Goal: Task Accomplishment & Management: Complete application form

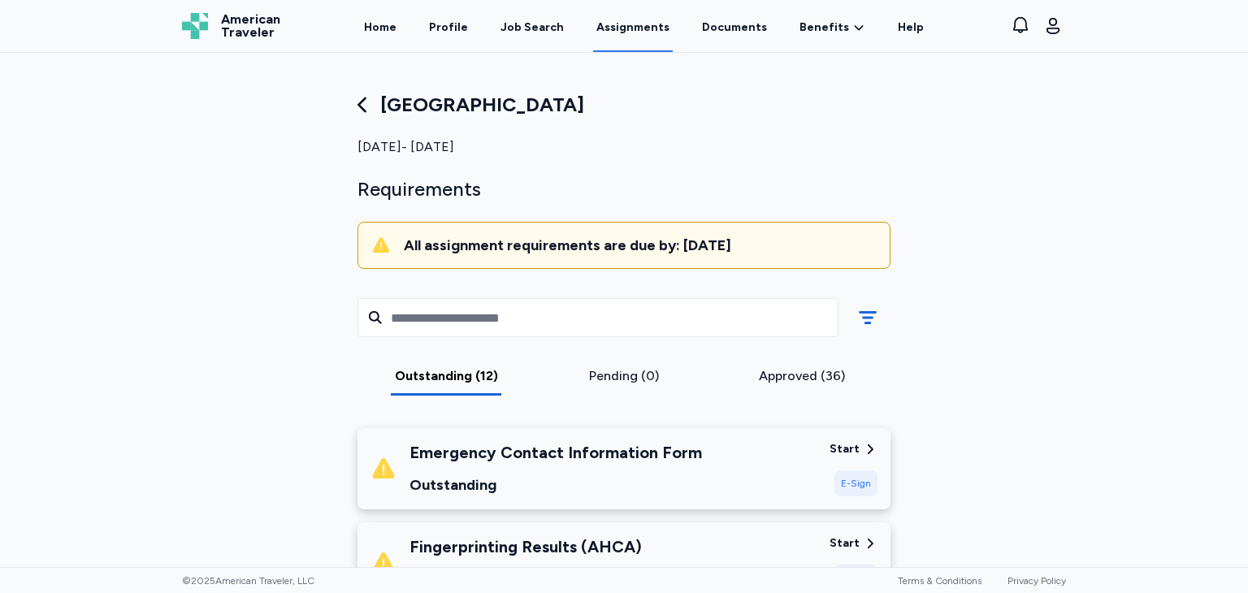
scroll to position [482, 0]
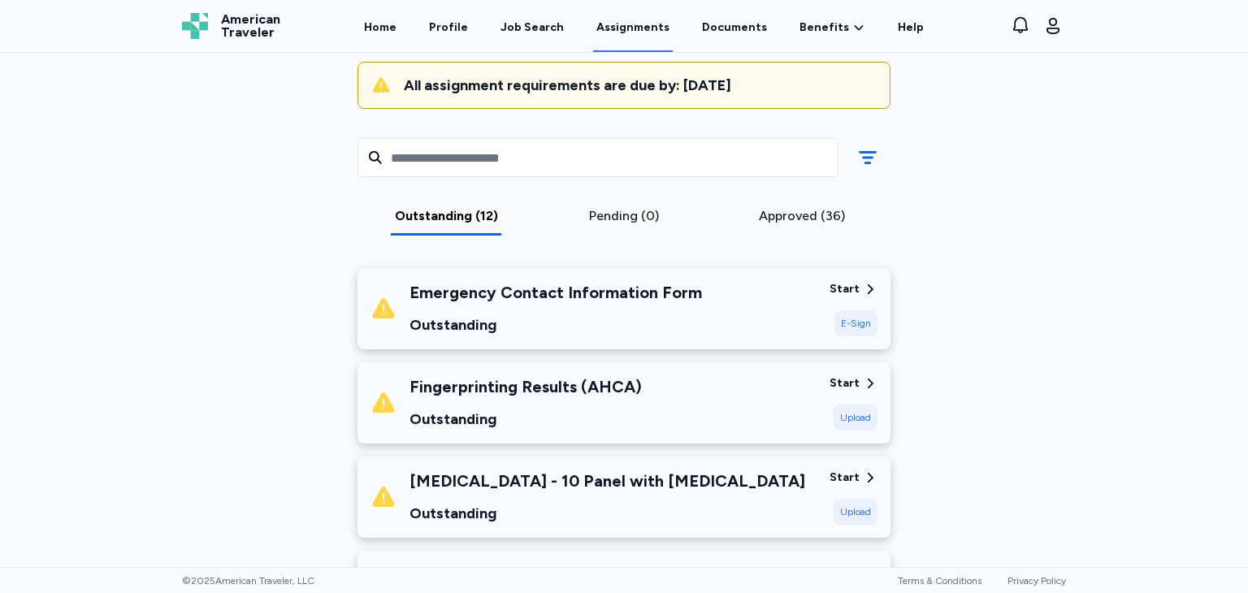
scroll to position [155, 0]
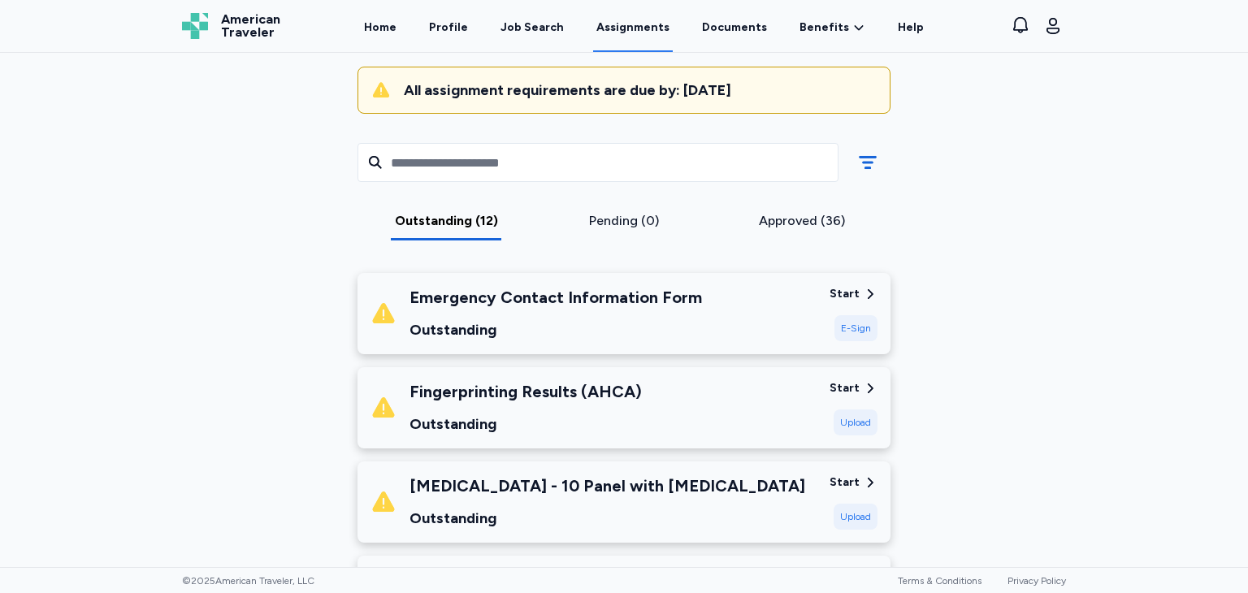
click at [834, 291] on div "Start" at bounding box center [845, 294] width 30 height 16
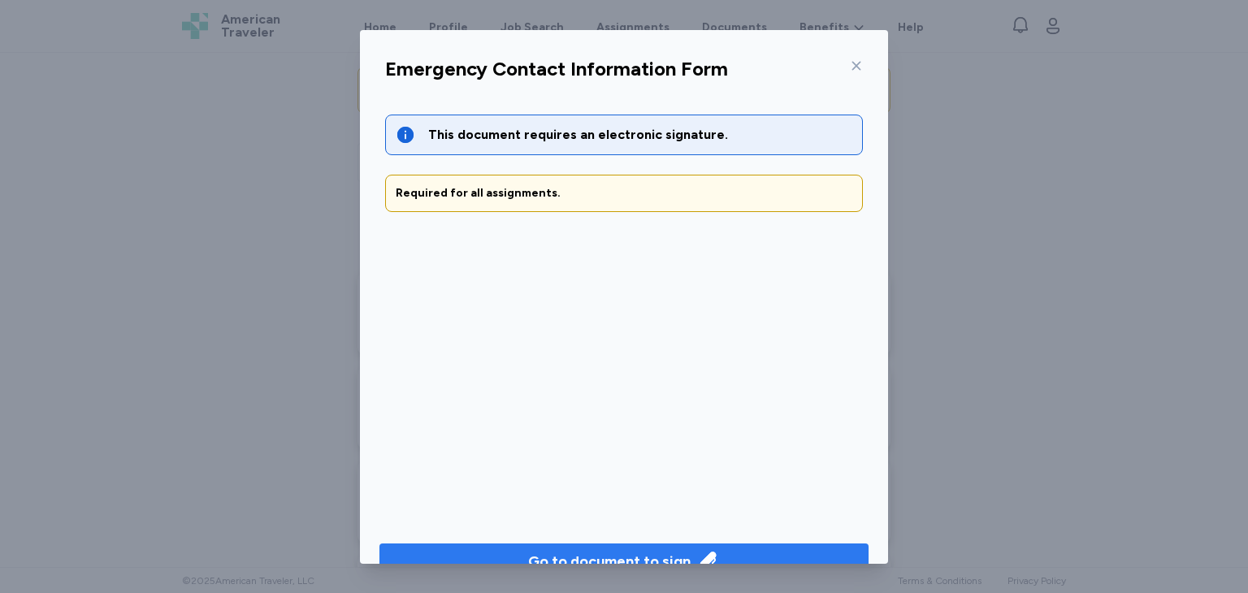
click at [635, 555] on div "Go to document to sign" at bounding box center [609, 561] width 162 height 23
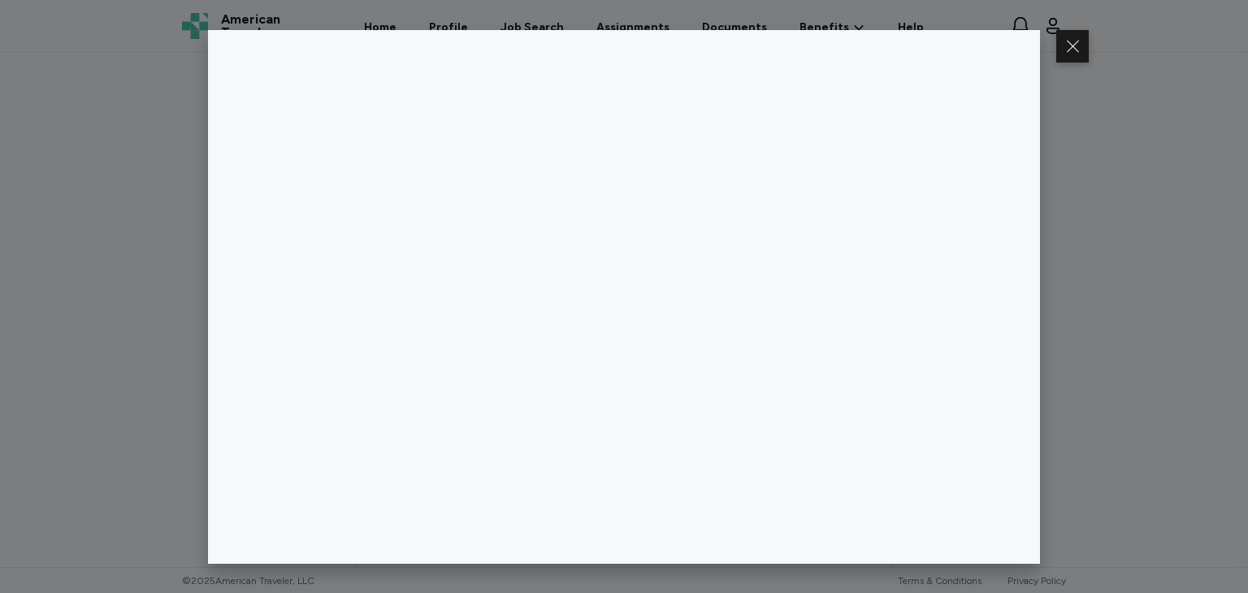
drag, startPoint x: 1238, startPoint y: 159, endPoint x: 1238, endPoint y: 191, distance: 31.7
click at [1238, 191] on div at bounding box center [624, 296] width 1248 height 593
drag, startPoint x: 1241, startPoint y: 188, endPoint x: 1244, endPoint y: 228, distance: 39.9
click at [1244, 228] on div at bounding box center [624, 296] width 1248 height 593
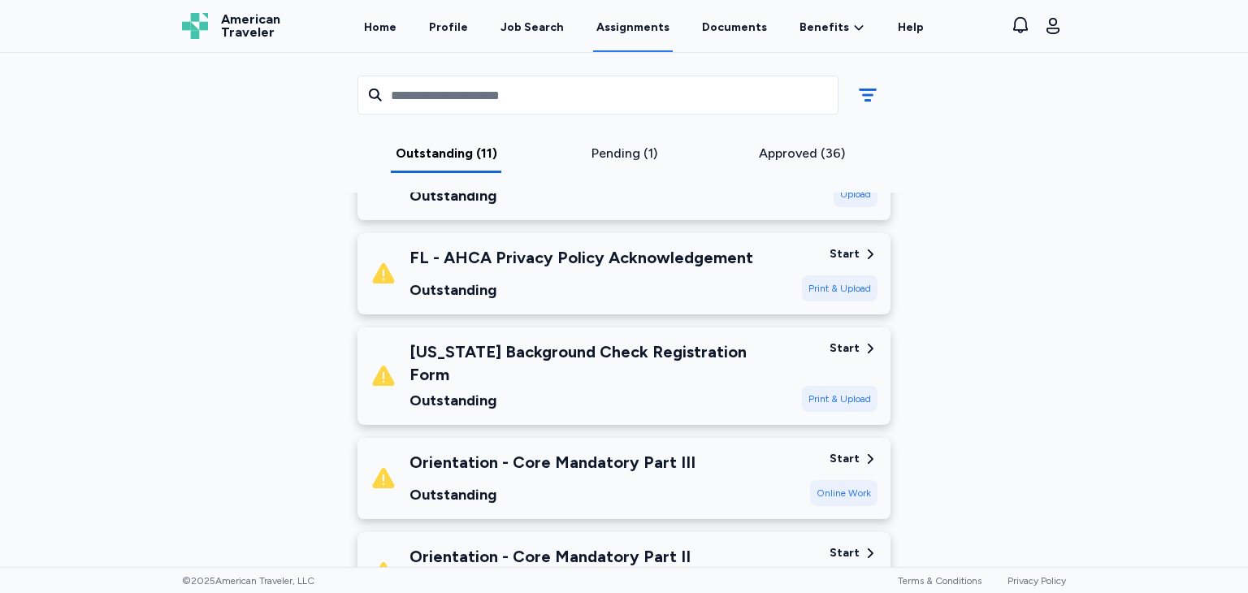
scroll to position [858, 0]
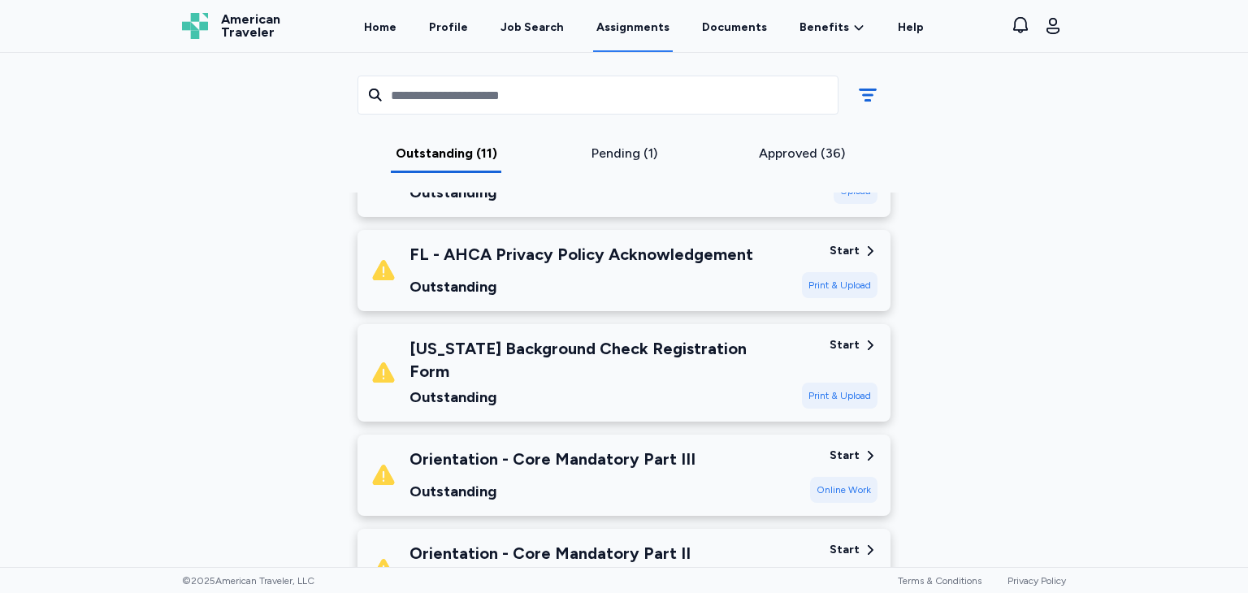
click at [838, 383] on div "Print & Upload" at bounding box center [840, 396] width 76 height 26
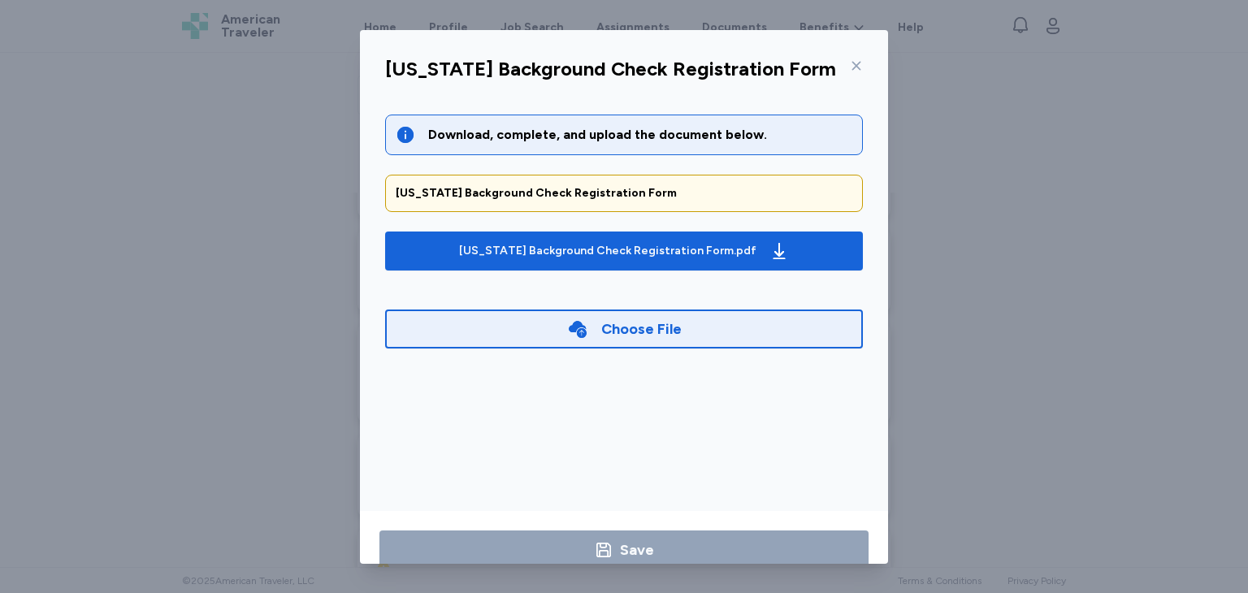
click at [692, 324] on div "Choose File" at bounding box center [624, 329] width 478 height 39
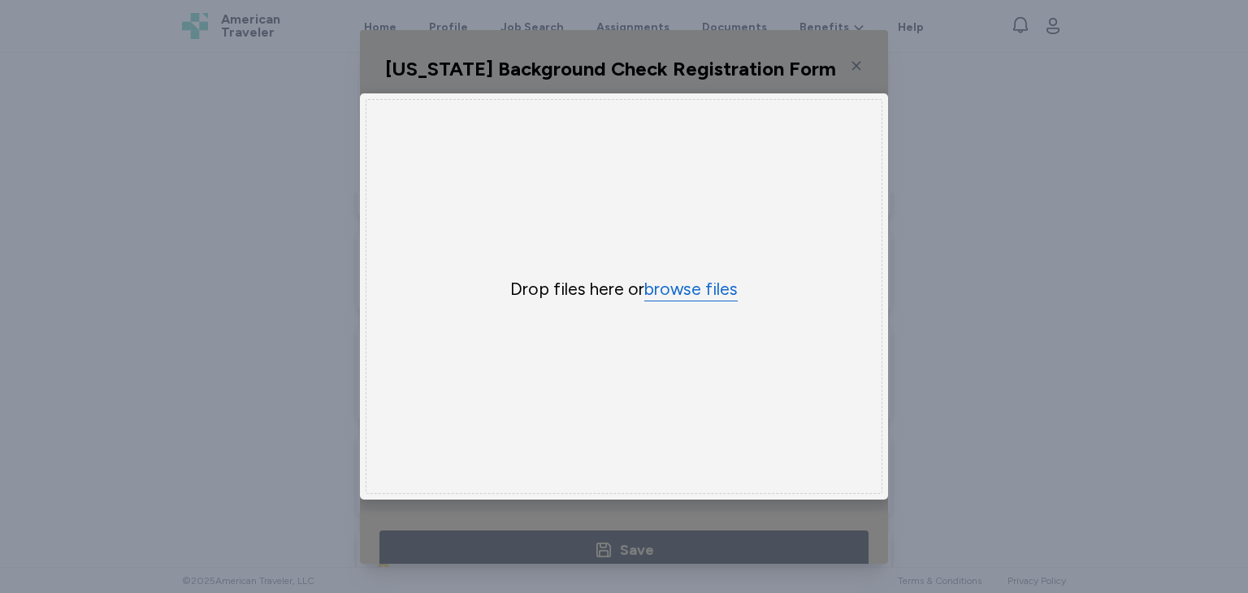
click at [676, 287] on button "browse files" at bounding box center [690, 290] width 93 height 24
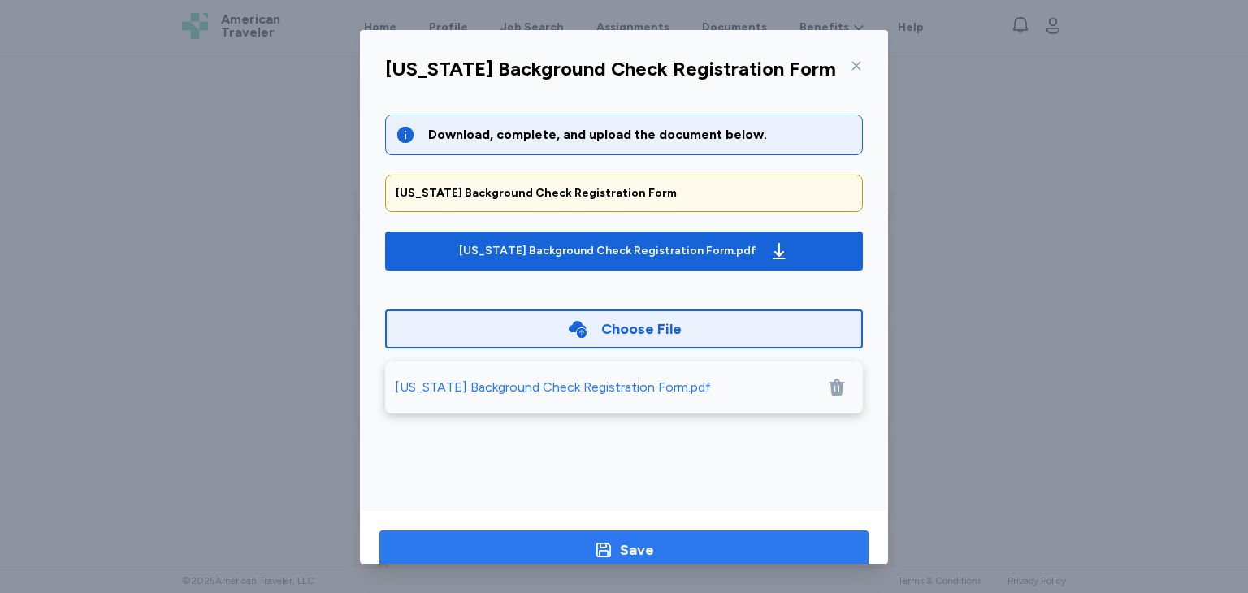
click at [782, 547] on span "Save" at bounding box center [623, 550] width 463 height 23
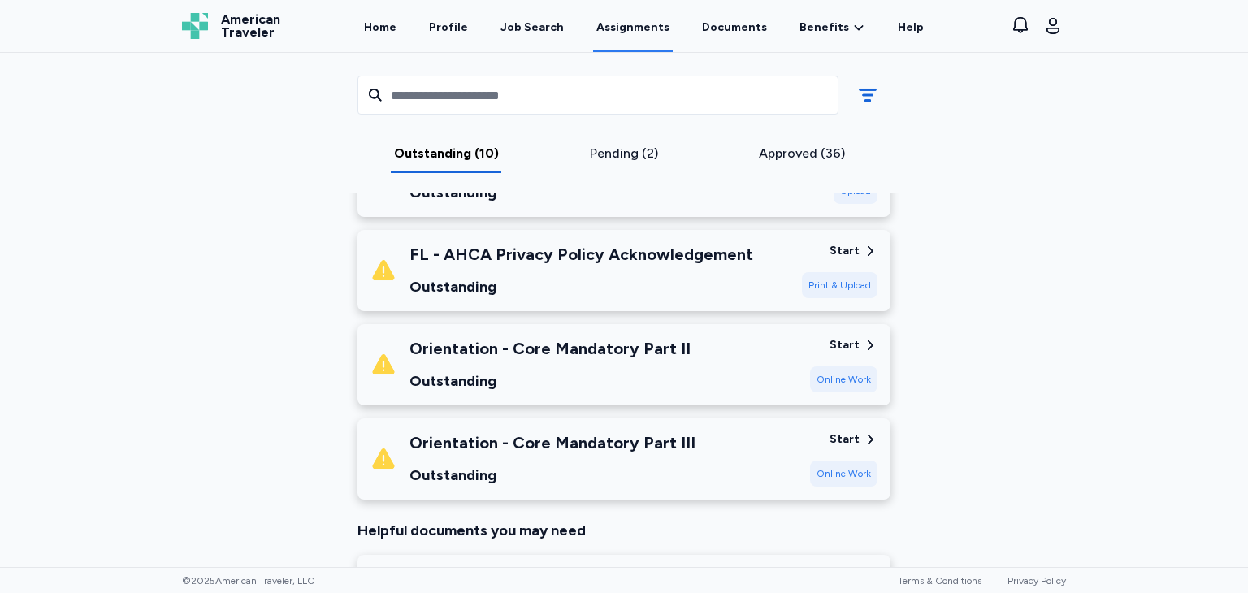
click at [826, 283] on div "Print & Upload" at bounding box center [840, 285] width 76 height 26
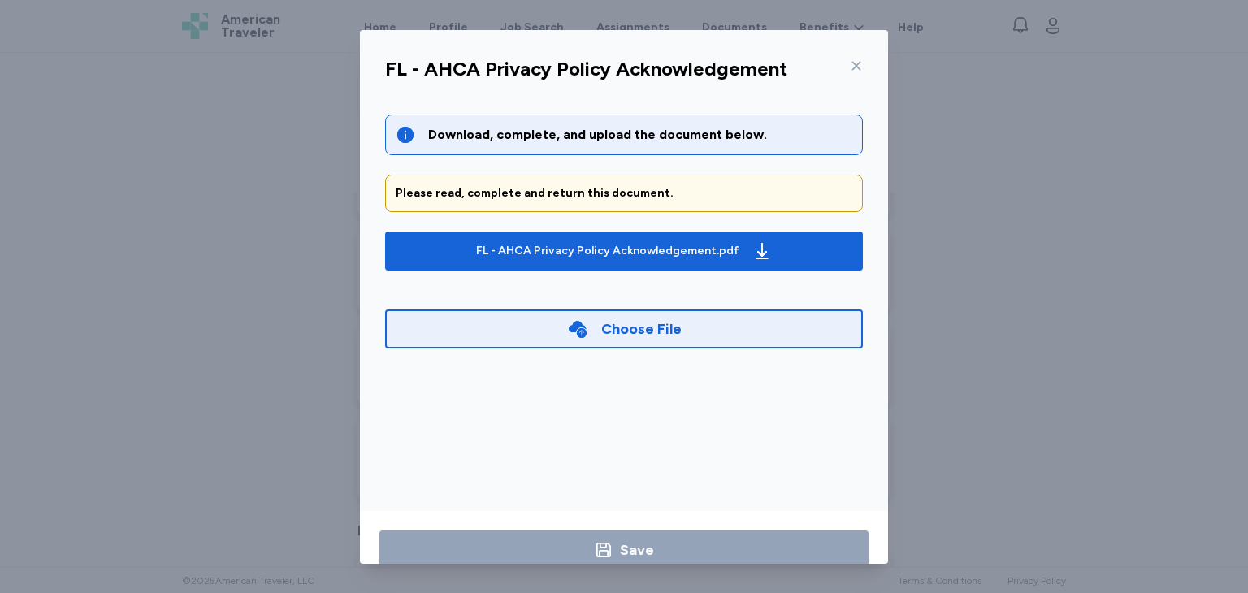
click at [778, 324] on div "Choose File" at bounding box center [624, 329] width 478 height 39
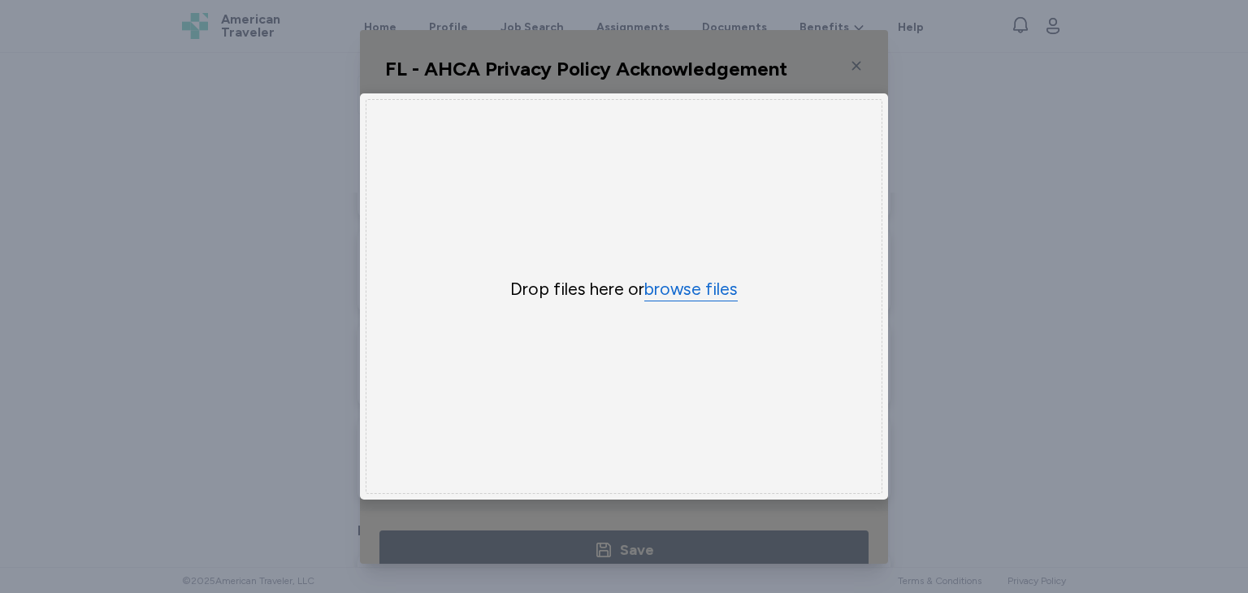
click at [704, 293] on button "browse files" at bounding box center [690, 290] width 93 height 24
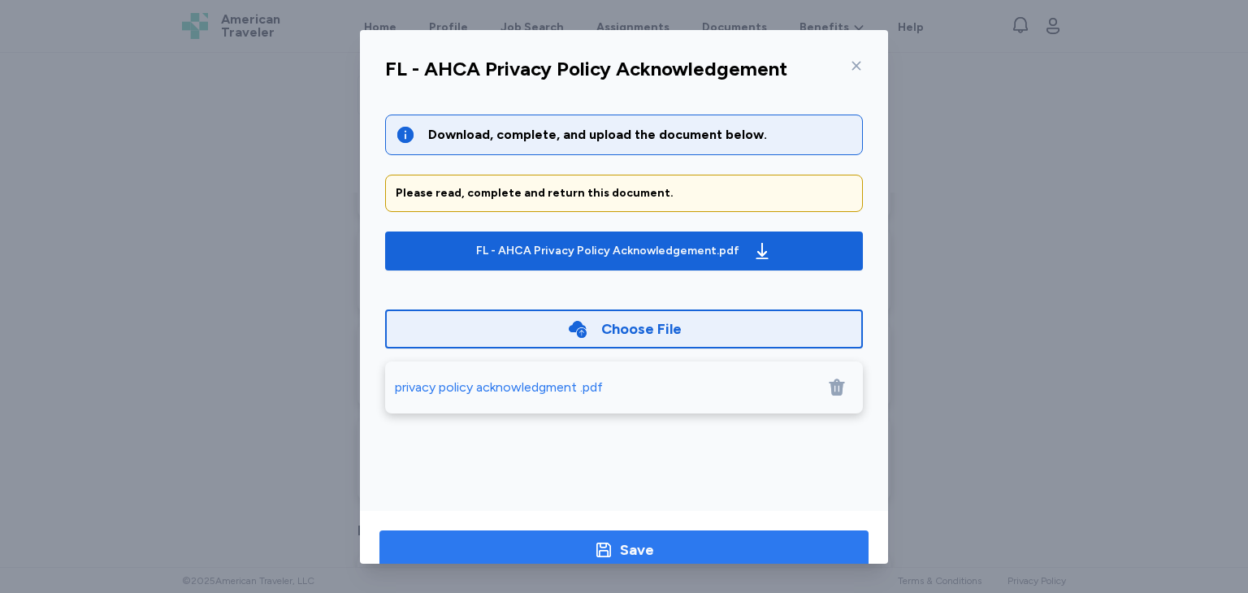
click at [786, 544] on span "Save" at bounding box center [623, 550] width 463 height 23
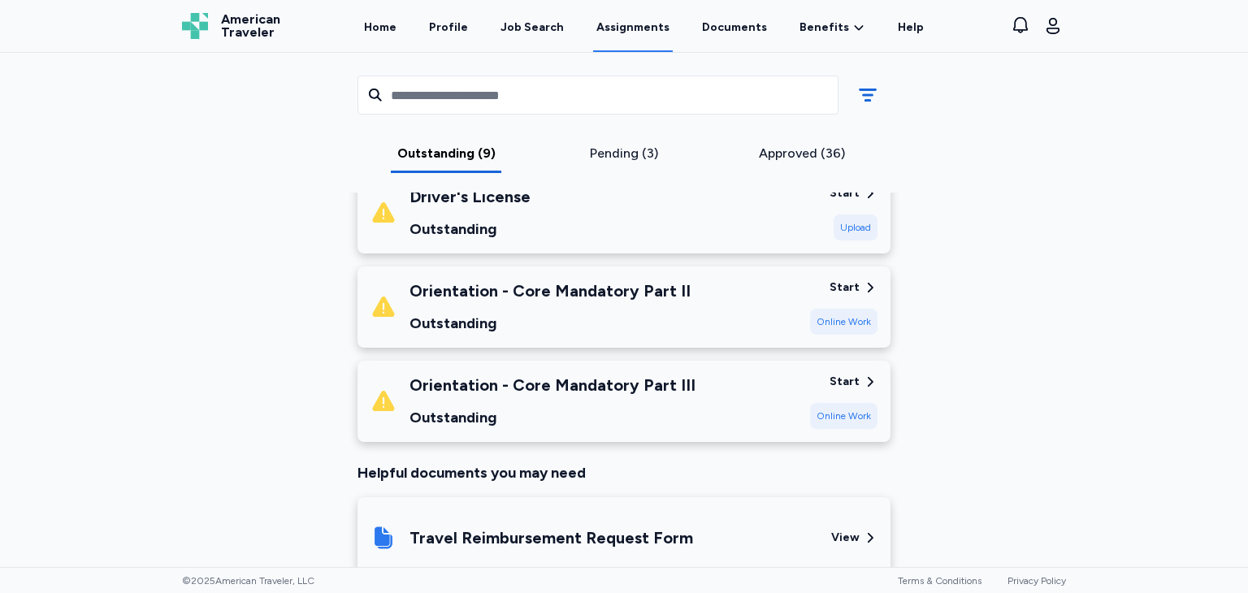
scroll to position [684, 0]
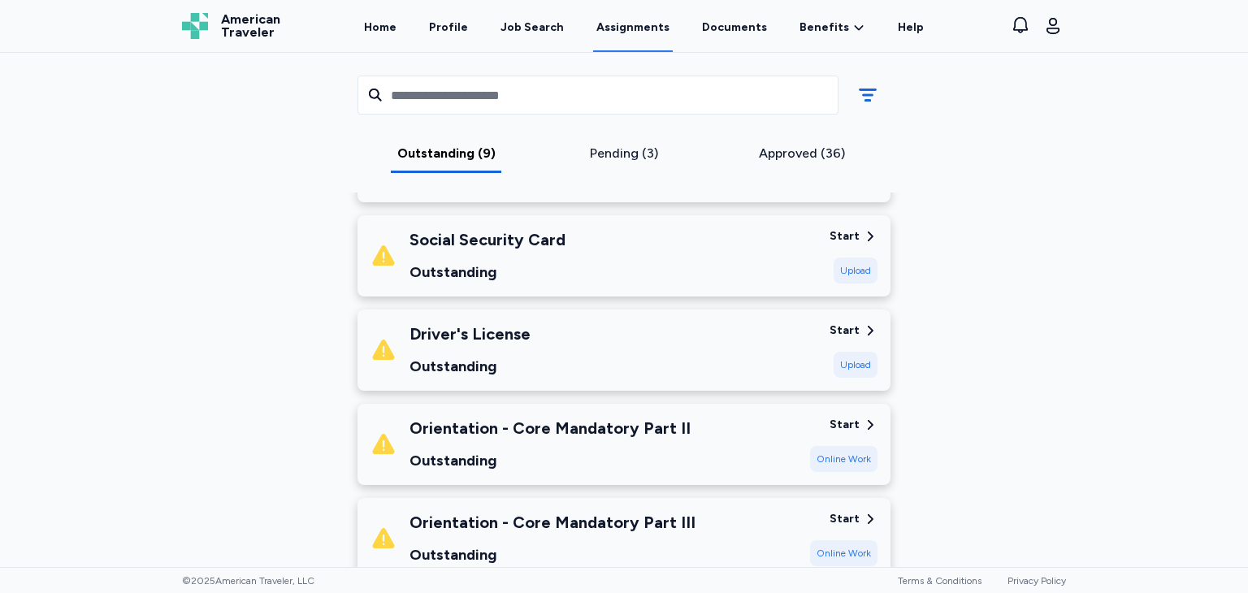
click at [624, 166] on div "Pending (3)" at bounding box center [624, 158] width 178 height 29
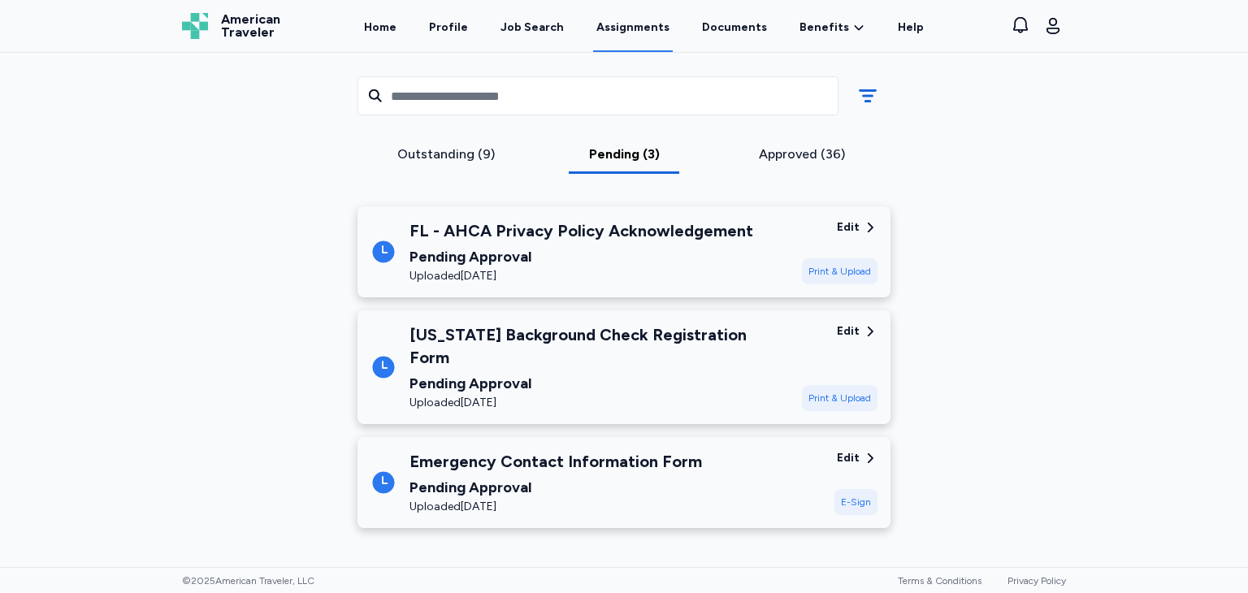
scroll to position [198, 0]
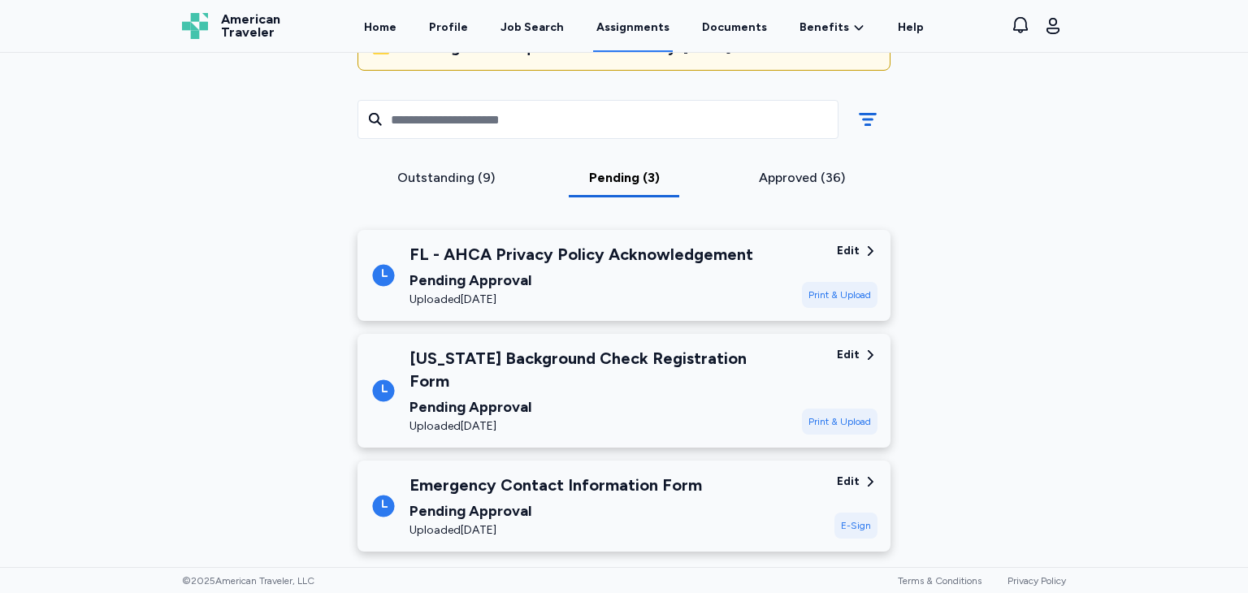
click at [451, 169] on div "Outstanding (9)" at bounding box center [446, 177] width 165 height 19
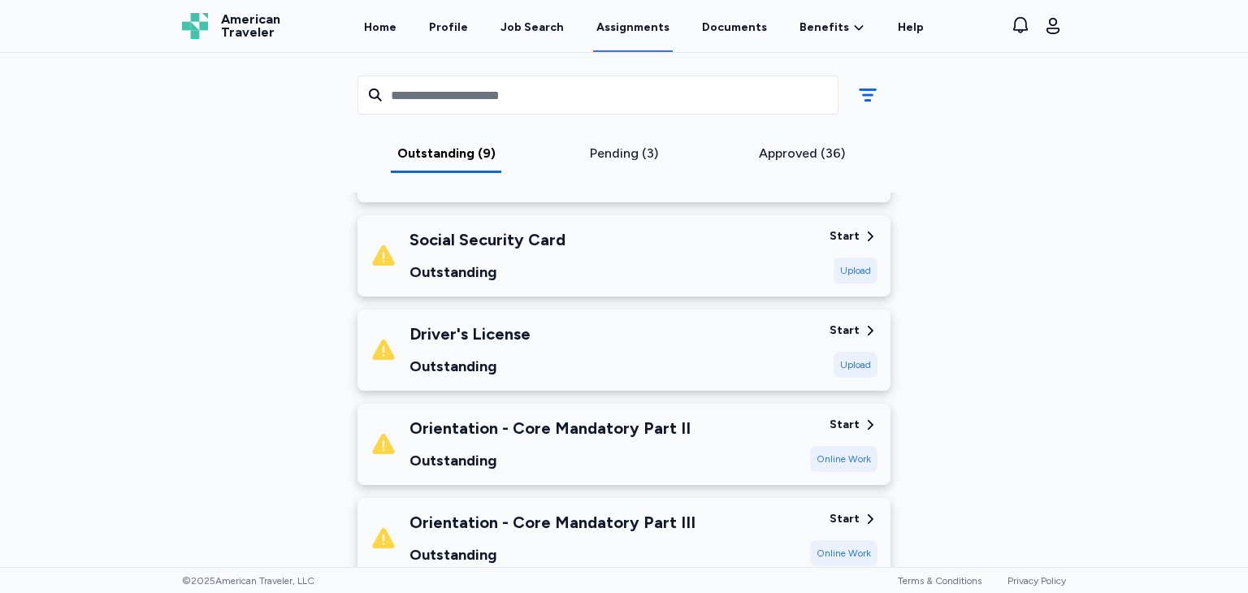
click at [843, 373] on div "Upload" at bounding box center [856, 365] width 44 height 26
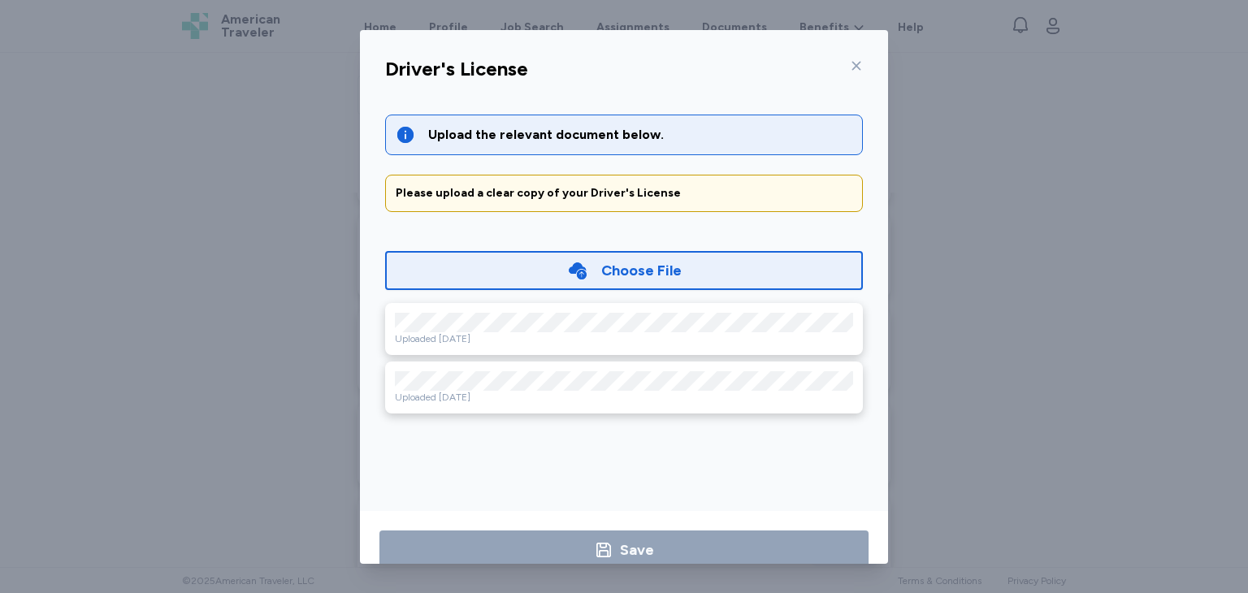
click at [708, 275] on div "Choose File" at bounding box center [624, 270] width 478 height 39
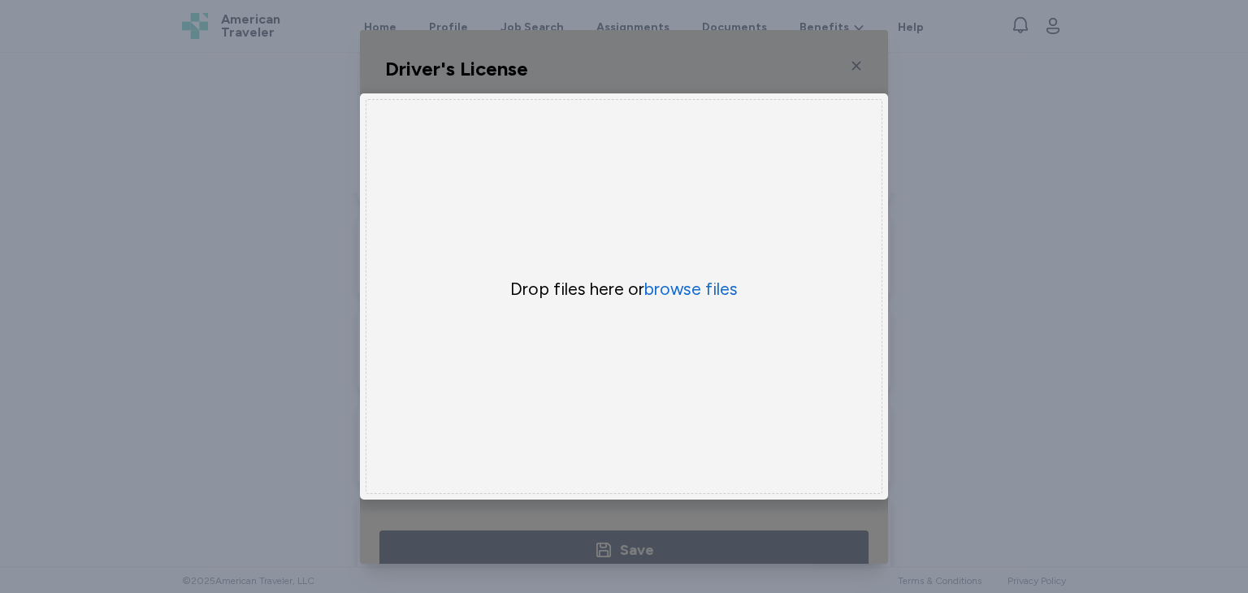
click at [747, 487] on div "Drop your files here Drop files here or browse files" at bounding box center [624, 296] width 528 height 406
click at [799, 63] on div "Uppy Dashboard Window (Press escape to close)" at bounding box center [624, 297] width 528 height 534
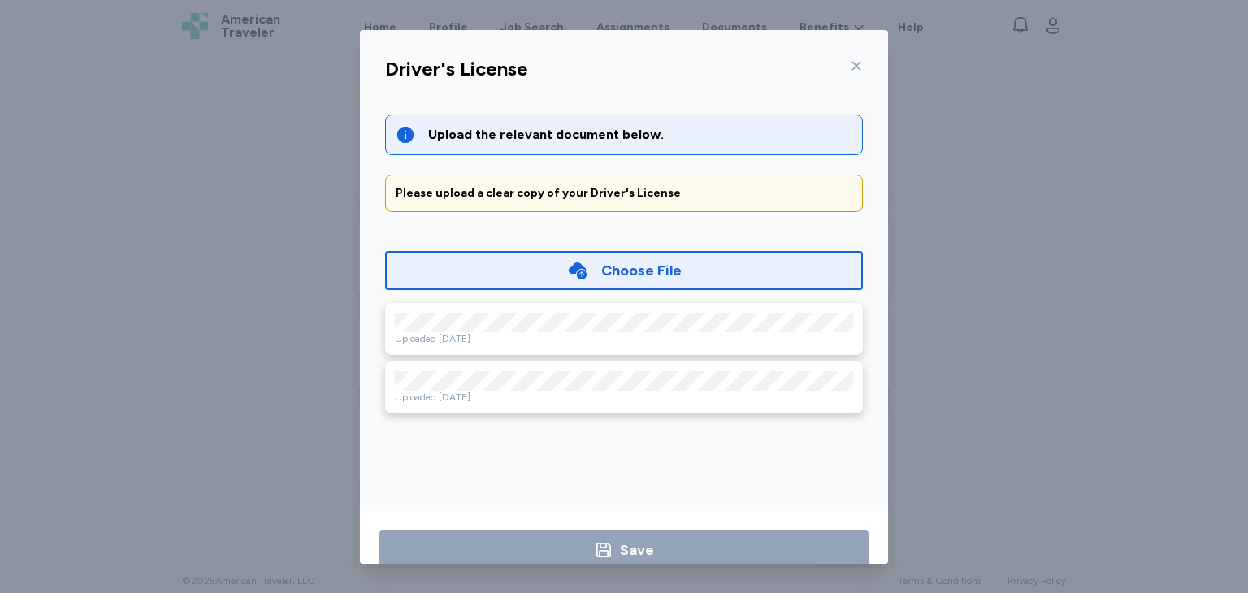
click at [557, 263] on div "Choose File" at bounding box center [624, 270] width 478 height 39
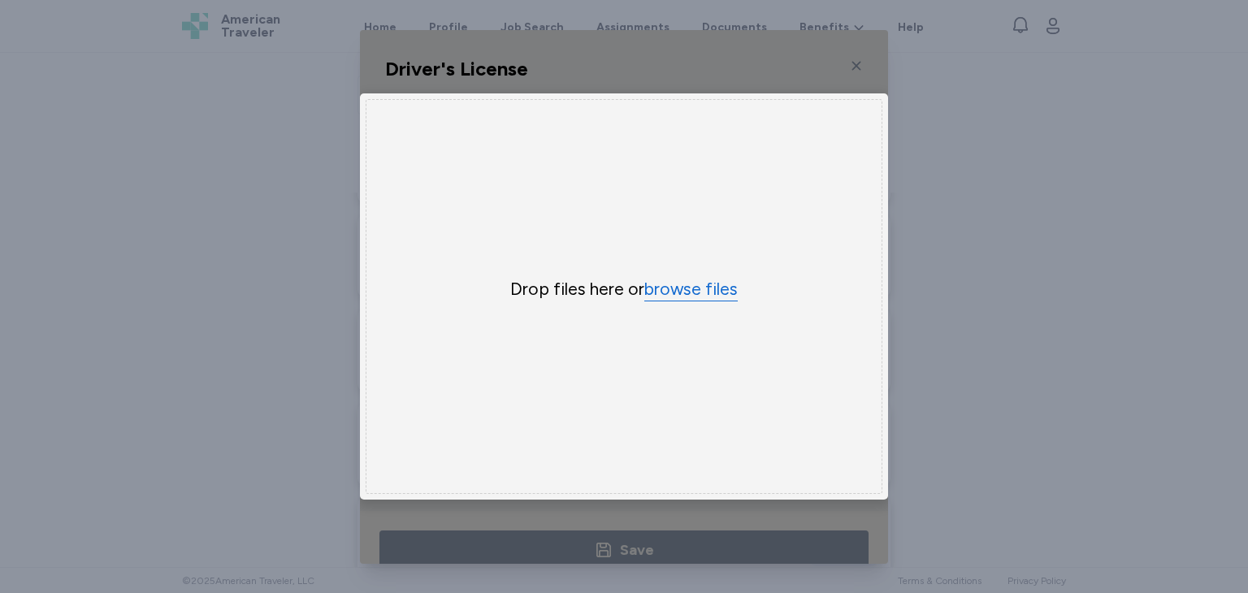
click at [682, 280] on button "browse files" at bounding box center [690, 290] width 93 height 24
click at [843, 73] on div "Uppy Dashboard Window (Press escape to close)" at bounding box center [624, 297] width 528 height 534
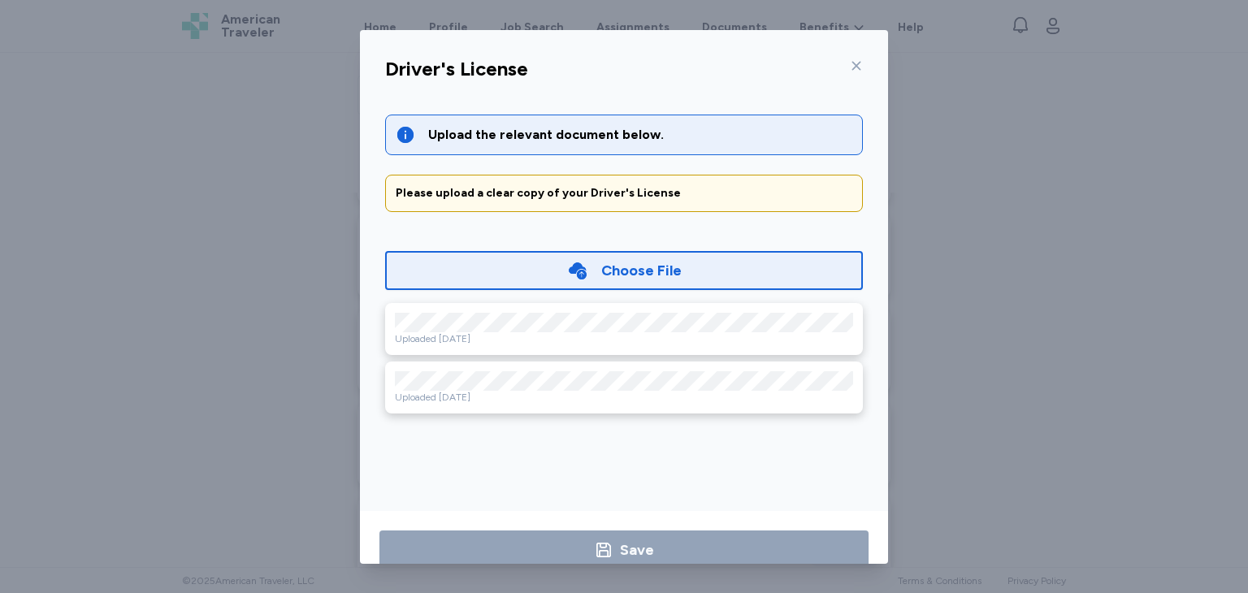
click at [857, 66] on div "Driver's License" at bounding box center [624, 74] width 504 height 42
click at [850, 67] on icon at bounding box center [856, 65] width 13 height 13
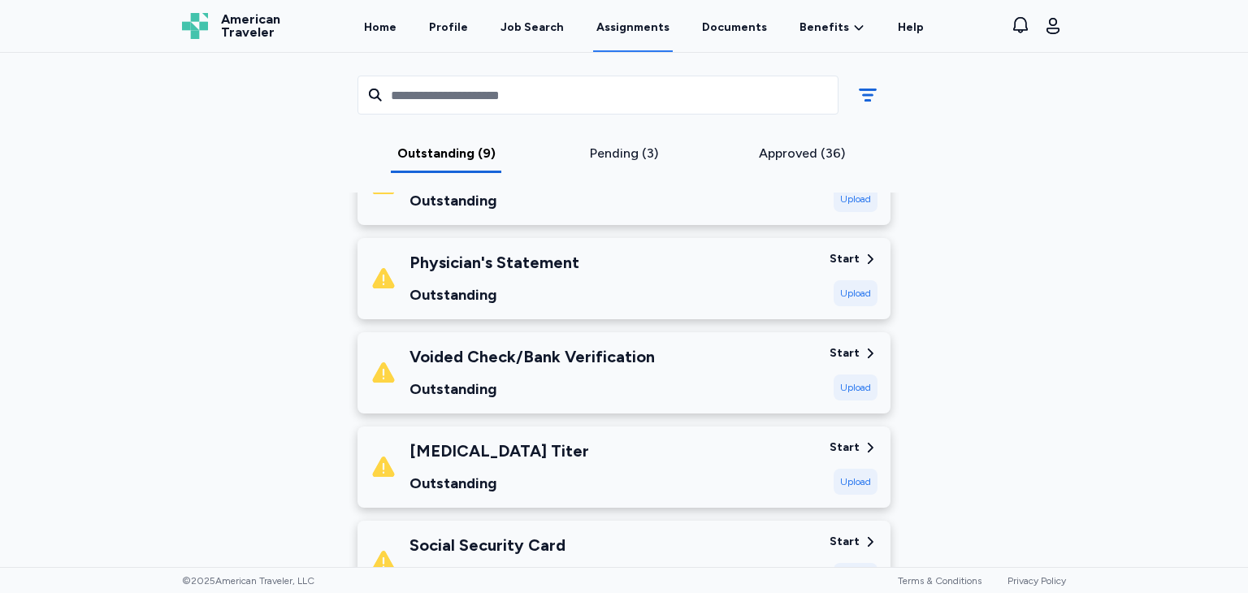
scroll to position [171, 0]
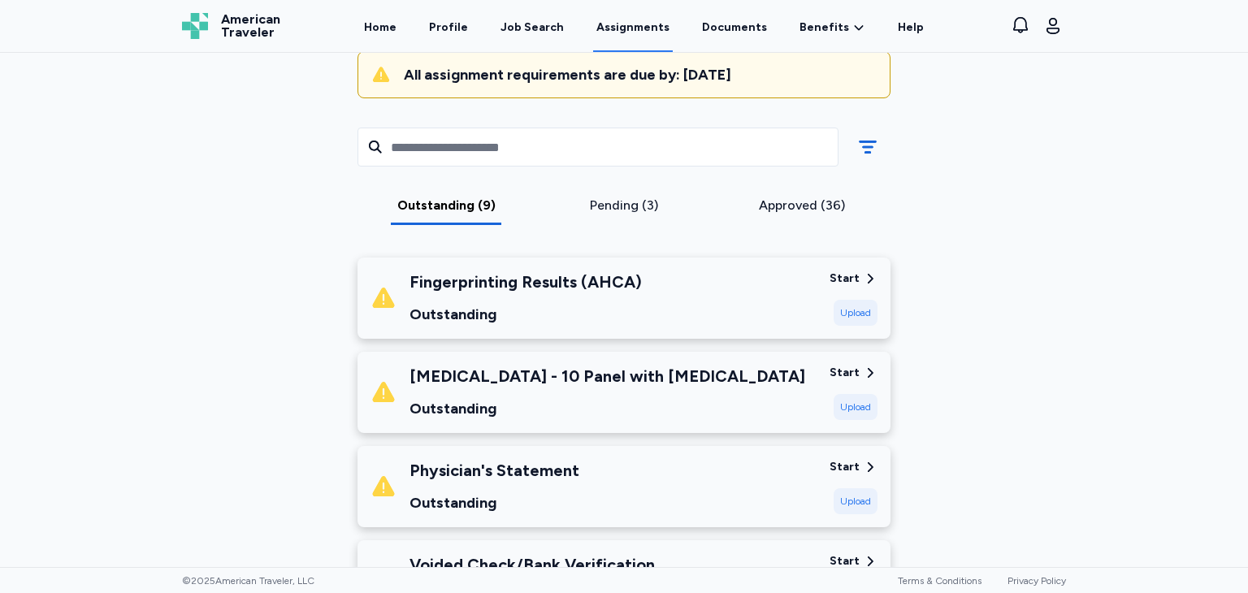
click at [644, 297] on div "Fingerprinting Results (AHCA) Outstanding" at bounding box center [593, 298] width 446 height 55
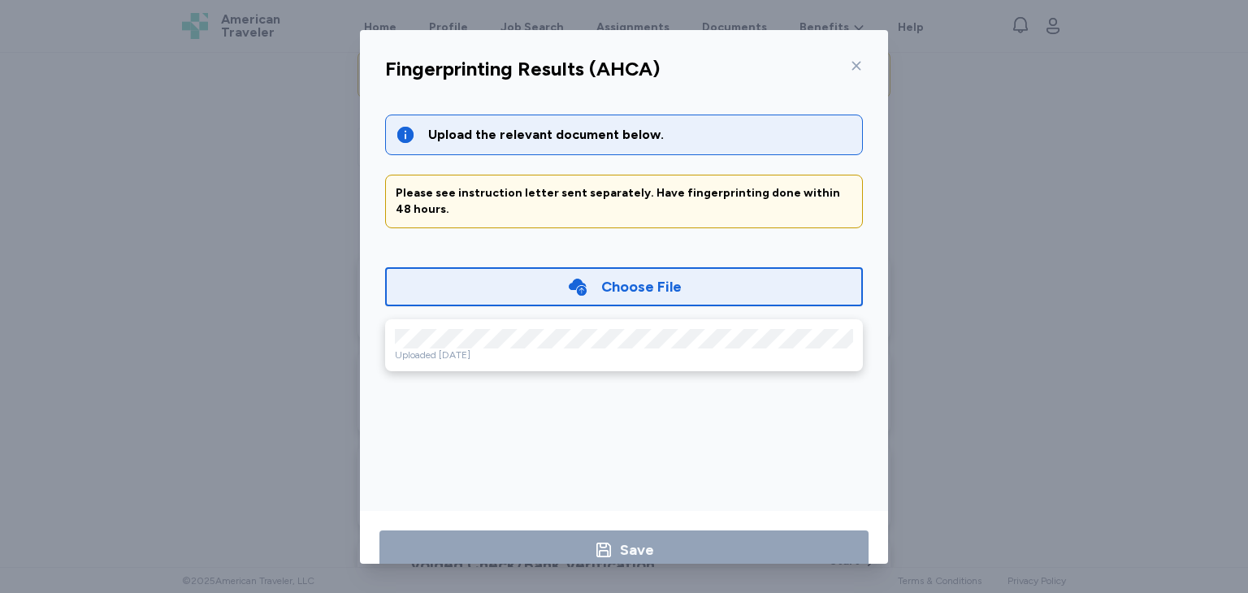
click at [578, 355] on div "Upload the relevant document below. Please see instruction letter sent separate…" at bounding box center [624, 304] width 504 height 419
click at [850, 68] on icon at bounding box center [856, 65] width 13 height 13
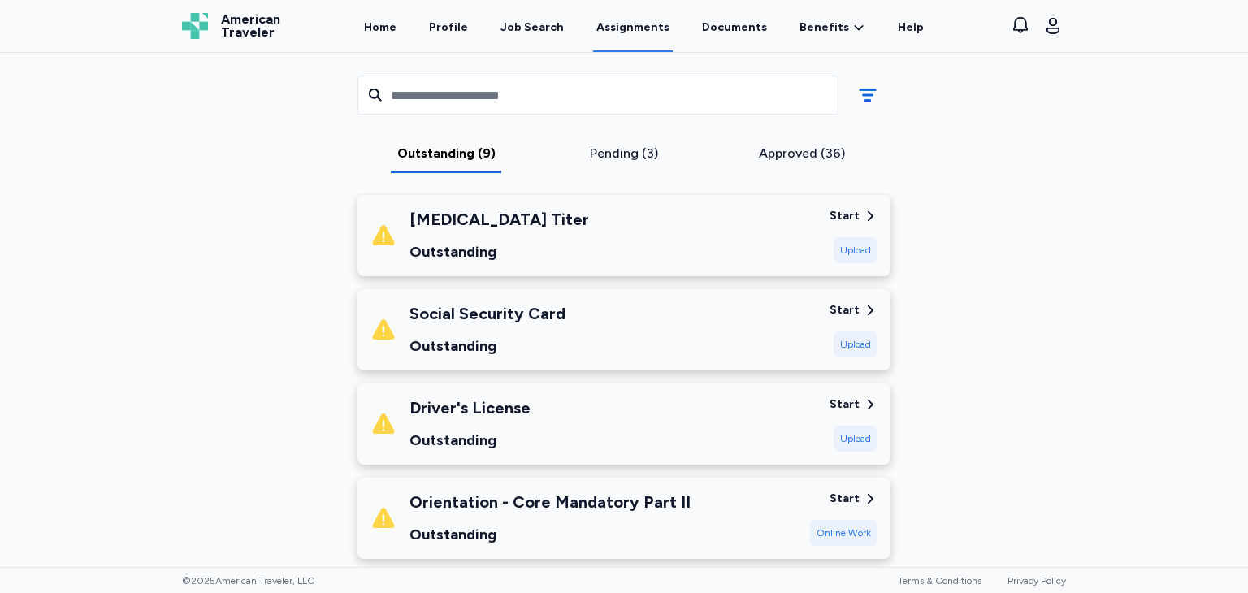
scroll to position [0, 0]
